Goal: Task Accomplishment & Management: Manage account settings

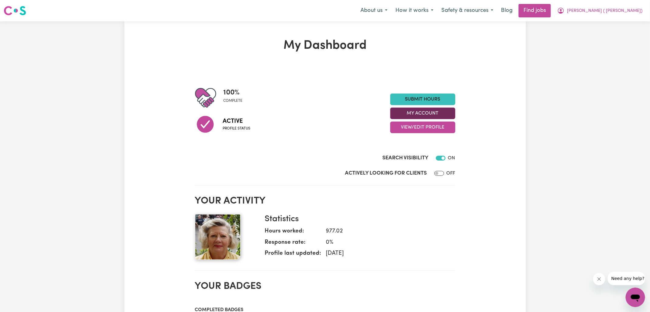
click at [440, 112] on button "My Account" at bounding box center [422, 113] width 65 height 12
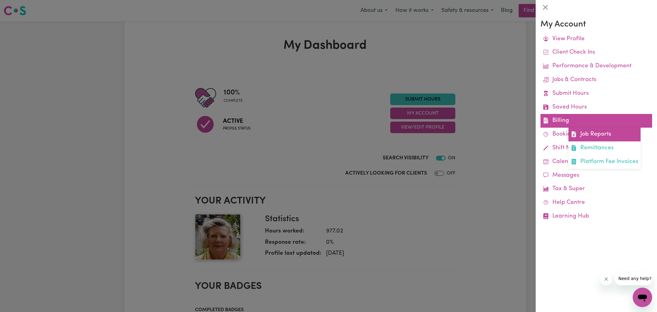
click at [574, 134] on icon at bounding box center [574, 134] width 4 height 6
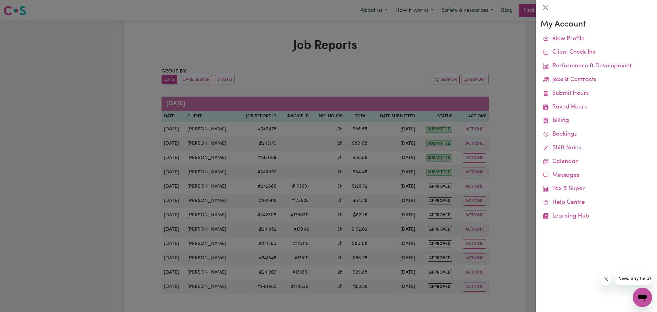
click at [395, 59] on div at bounding box center [328, 156] width 657 height 312
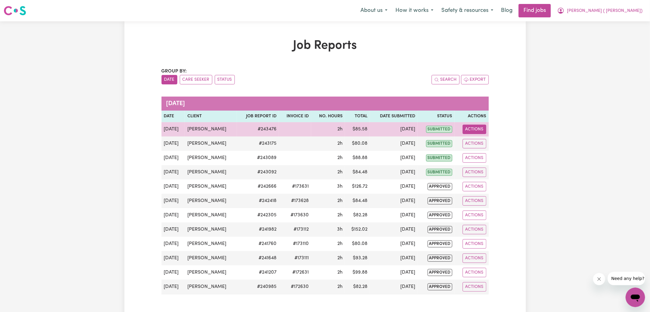
click at [473, 124] on button "Actions" at bounding box center [475, 128] width 24 height 9
click at [487, 137] on link "View Job Report" at bounding box center [488, 143] width 52 height 12
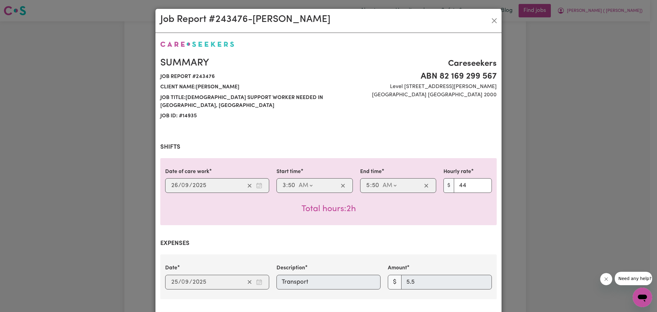
select select "44-Weekday"
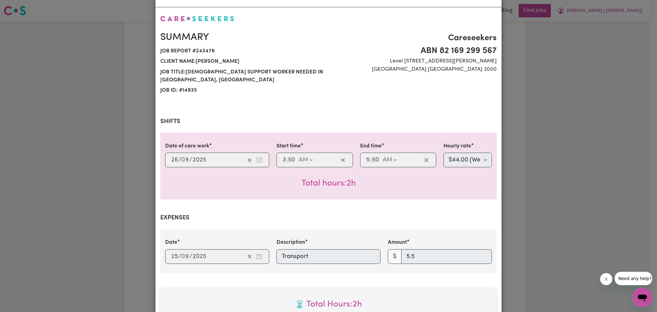
scroll to position [42, 0]
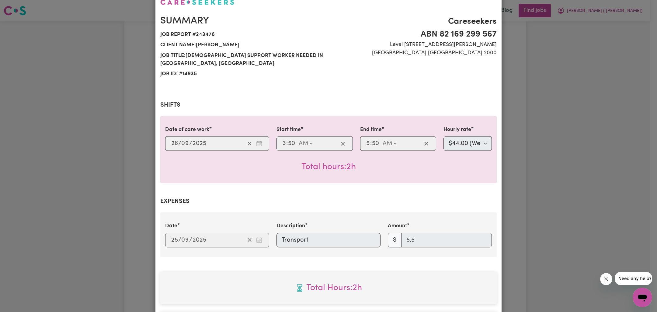
click at [525, 122] on div "Job Report # 243476 - [PERSON_NAME] Summary Job report # 243476 Client name: [P…" at bounding box center [328, 156] width 657 height 312
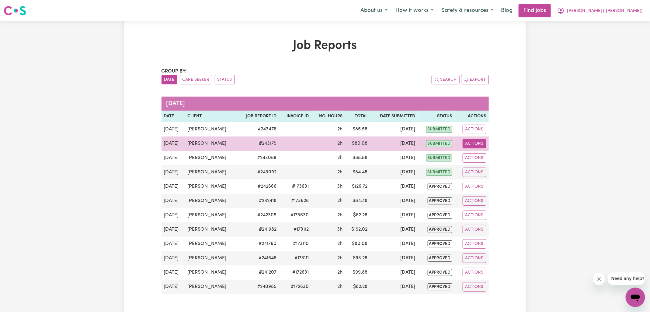
click at [473, 141] on button "Actions" at bounding box center [475, 143] width 24 height 9
click at [475, 153] on link "View Job Report" at bounding box center [488, 157] width 52 height 12
select select "44-Weekday"
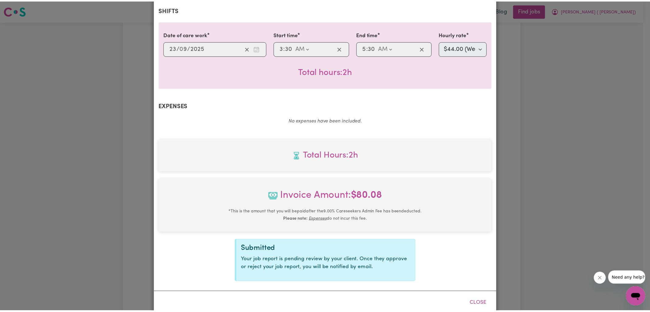
scroll to position [148, 0]
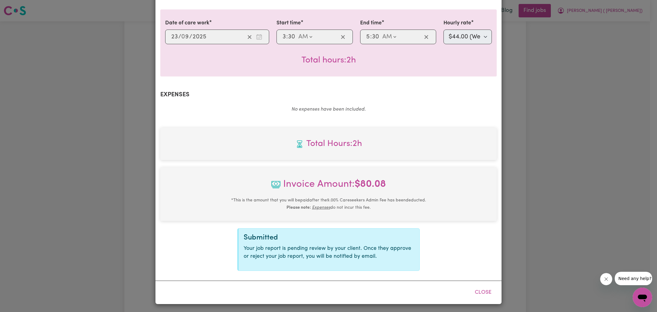
click at [543, 141] on div "Job Report # 243175 - [PERSON_NAME] Summary Job report # 243175 Client name: [P…" at bounding box center [328, 156] width 657 height 312
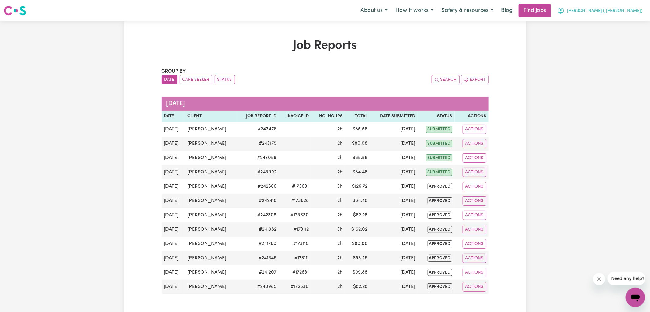
click at [603, 10] on span "[PERSON_NAME] ( [PERSON_NAME])" at bounding box center [604, 11] width 75 height 7
click at [614, 45] on link "Logout" at bounding box center [622, 47] width 48 height 12
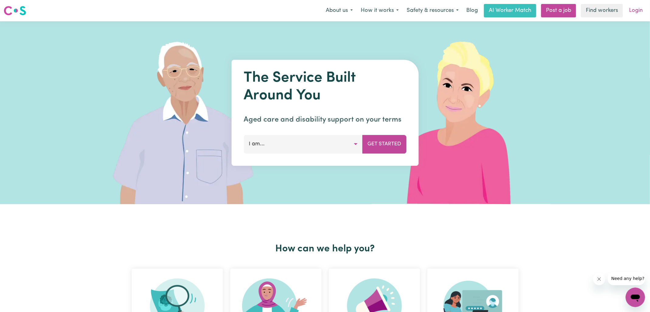
click at [628, 8] on link "Login" at bounding box center [636, 10] width 21 height 13
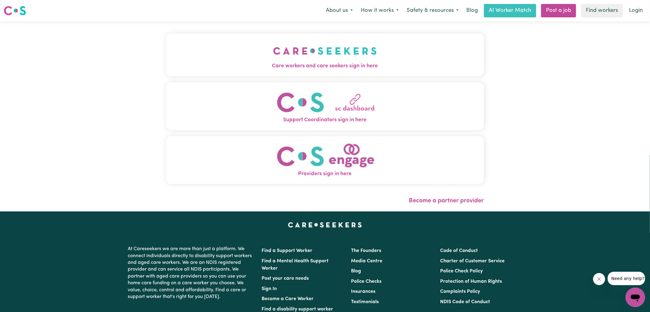
click at [373, 72] on button "Care workers and care seekers sign in here" at bounding box center [325, 54] width 318 height 43
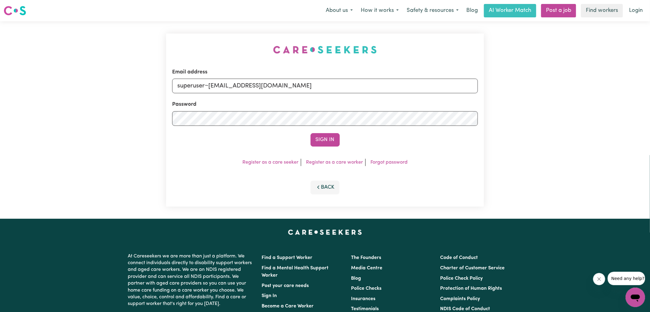
drag, startPoint x: 267, startPoint y: 47, endPoint x: 250, endPoint y: 62, distance: 22.4
click at [266, 47] on div "Email address superuser~[EMAIL_ADDRESS][DOMAIN_NAME] Password Sign In Register …" at bounding box center [325, 119] width 318 height 173
drag, startPoint x: 207, startPoint y: 86, endPoint x: 491, endPoint y: 97, distance: 284.1
click at [490, 97] on div "Email address superuser~[EMAIL_ADDRESS][DOMAIN_NAME] Password Sign In Register …" at bounding box center [325, 119] width 650 height 197
type input "[EMAIL_ADDRESS][PERSON_NAME][DOMAIN_NAME]"
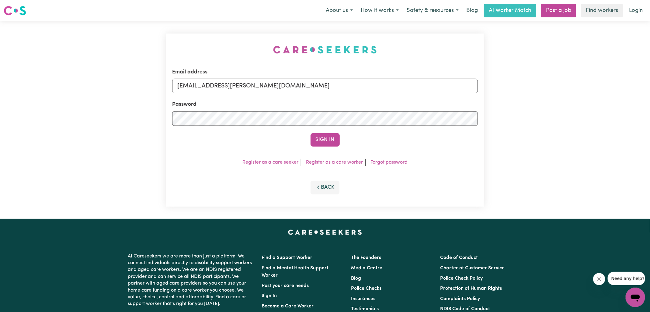
click at [311, 133] on button "Sign In" at bounding box center [325, 139] width 29 height 13
